Goal: Find contact information: Find contact information

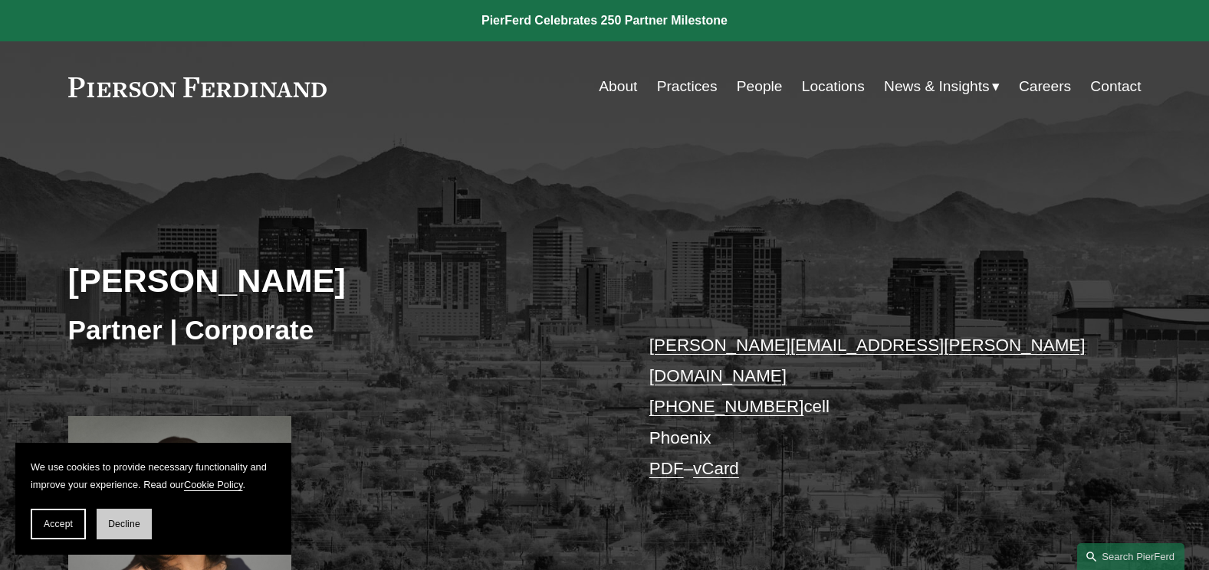
click at [133, 525] on span "Decline" at bounding box center [124, 524] width 32 height 11
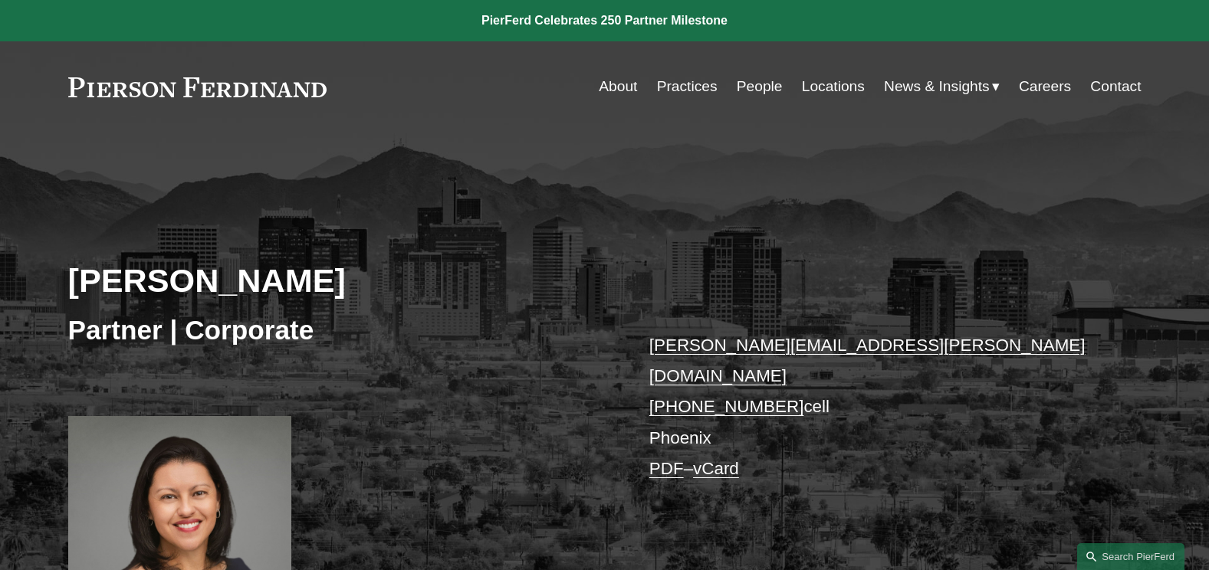
click at [141, 94] on link at bounding box center [197, 87] width 259 height 20
drag, startPoint x: 818, startPoint y: 380, endPoint x: 643, endPoint y: 350, distance: 177.3
click at [643, 350] on div "Marian C. LaLonde Partner | Corporate marian.lalonde@pierferd.com +1.520.270.60…" at bounding box center [604, 396] width 1209 height 455
drag, startPoint x: 643, startPoint y: 350, endPoint x: 715, endPoint y: 375, distance: 76.1
copy p "marian.lalonde@pierferd.com +1.520.270.6086 cell"
